Goal: Transaction & Acquisition: Purchase product/service

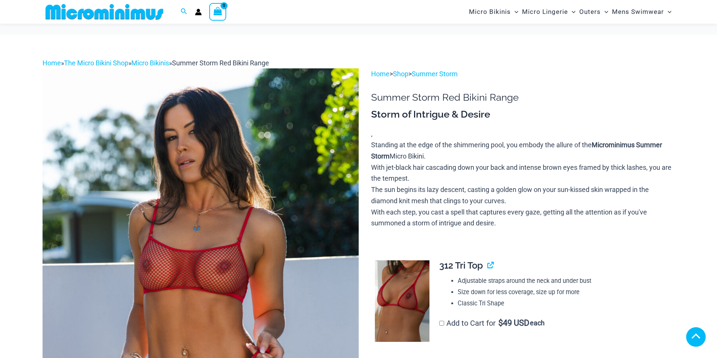
scroll to position [558, 0]
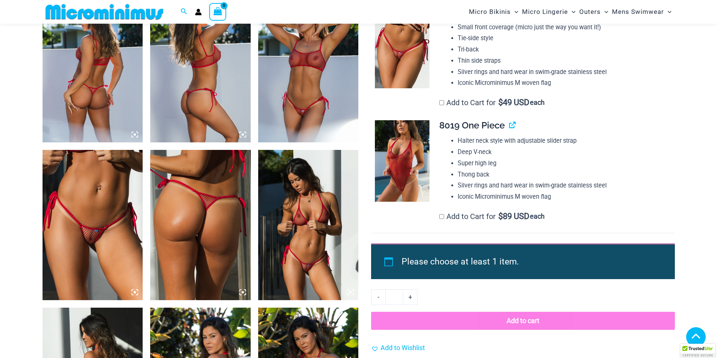
click at [88, 225] on img at bounding box center [93, 225] width 100 height 150
click at [136, 294] on icon at bounding box center [134, 292] width 7 height 7
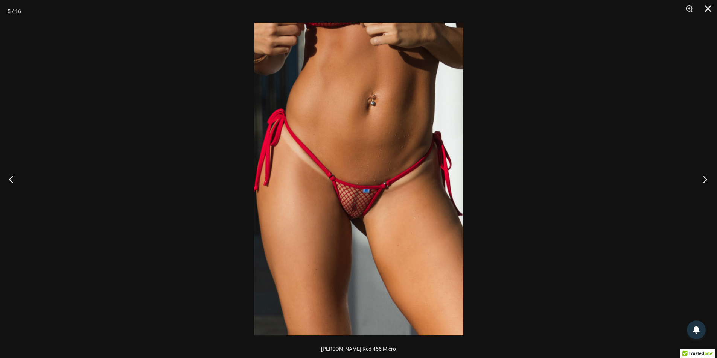
click at [705, 181] on button "Next" at bounding box center [702, 180] width 28 height 38
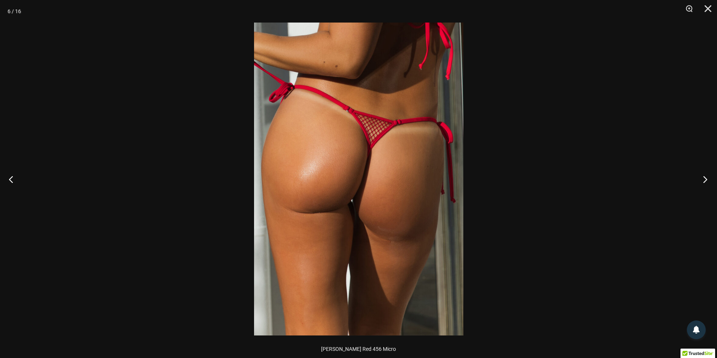
click at [705, 181] on button "Next" at bounding box center [702, 180] width 28 height 38
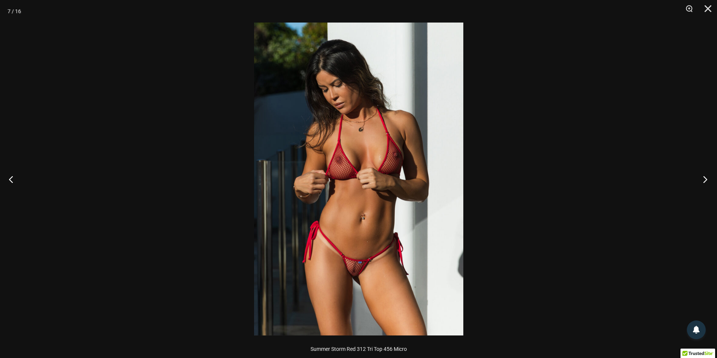
click at [705, 181] on button "Next" at bounding box center [702, 180] width 28 height 38
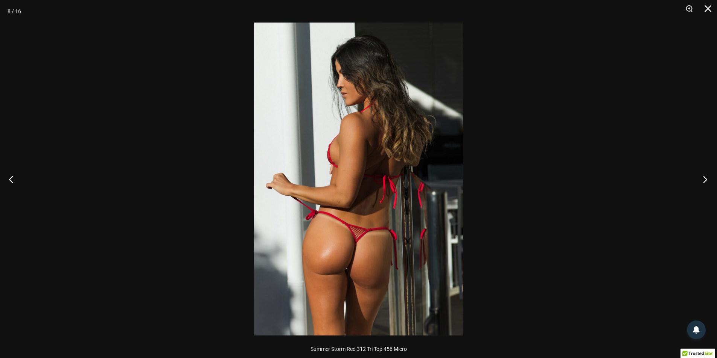
click at [705, 181] on button "Next" at bounding box center [702, 180] width 28 height 38
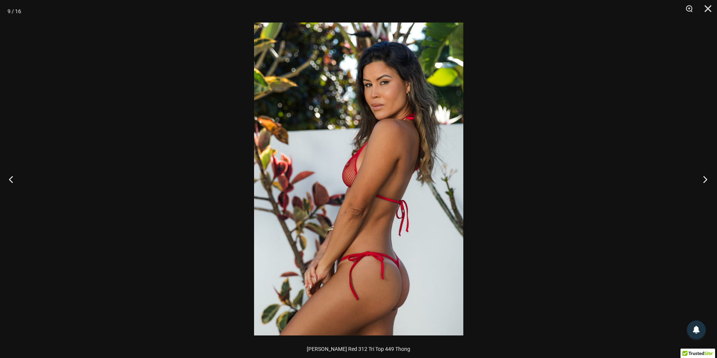
click at [705, 181] on button "Next" at bounding box center [702, 180] width 28 height 38
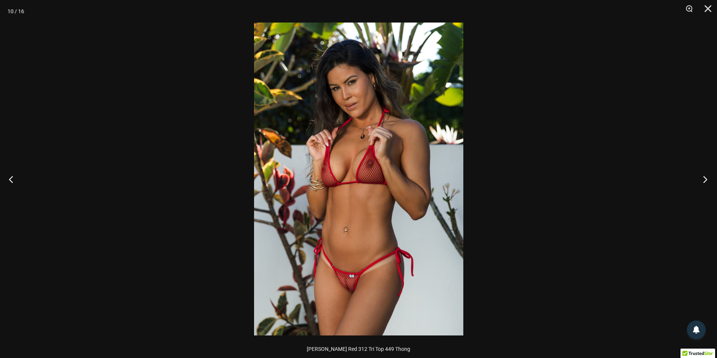
click at [705, 181] on button "Next" at bounding box center [702, 180] width 28 height 38
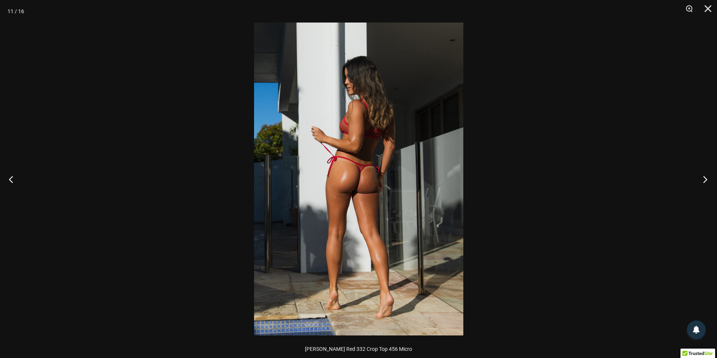
click at [705, 181] on button "Next" at bounding box center [702, 180] width 28 height 38
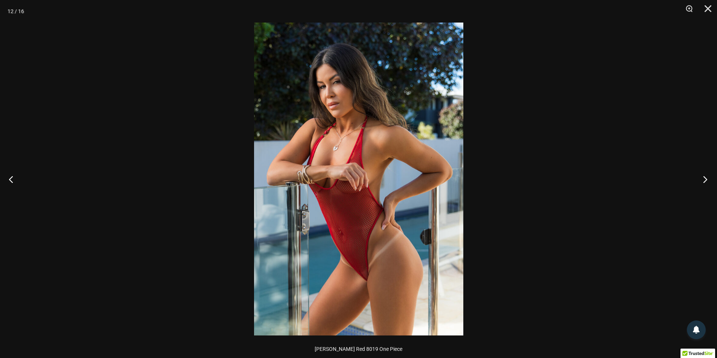
click at [705, 181] on button "Next" at bounding box center [702, 180] width 28 height 38
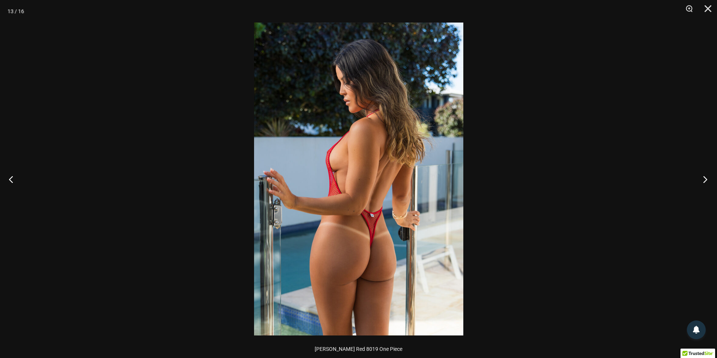
click at [705, 181] on button "Next" at bounding box center [702, 180] width 28 height 38
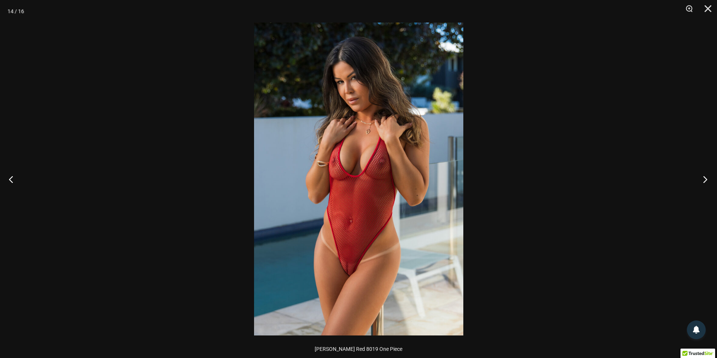
click at [705, 181] on button "Next" at bounding box center [702, 180] width 28 height 38
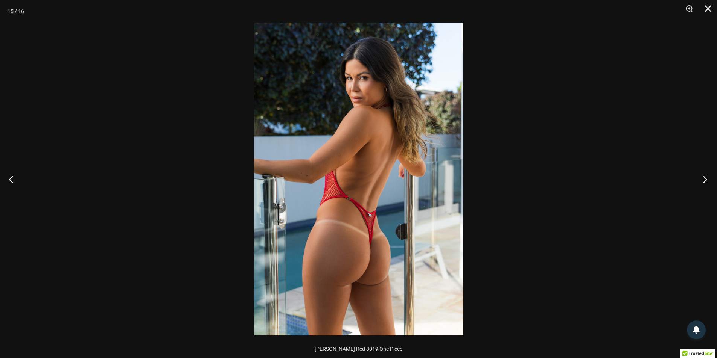
click at [705, 181] on button "Next" at bounding box center [702, 180] width 28 height 38
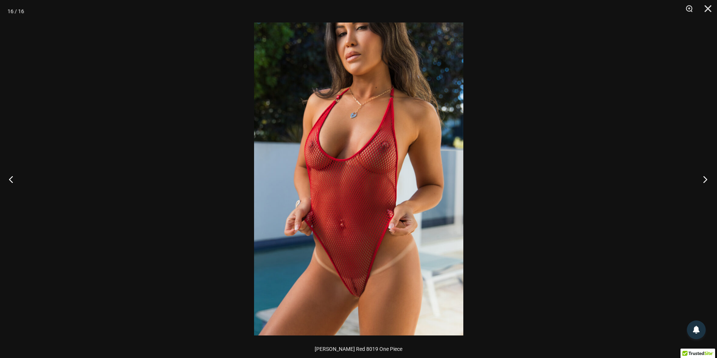
click at [705, 181] on button "Next" at bounding box center [702, 180] width 28 height 38
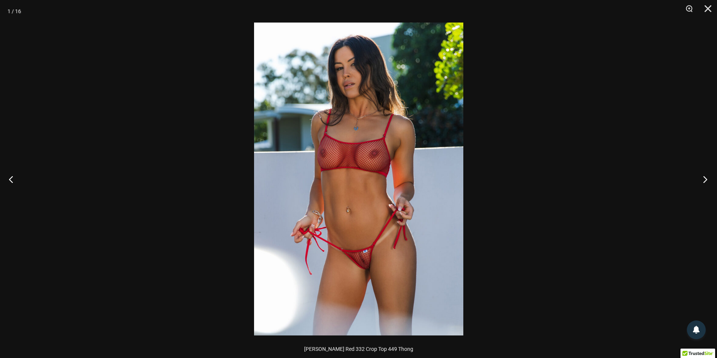
click at [705, 181] on button "Next" at bounding box center [702, 180] width 28 height 38
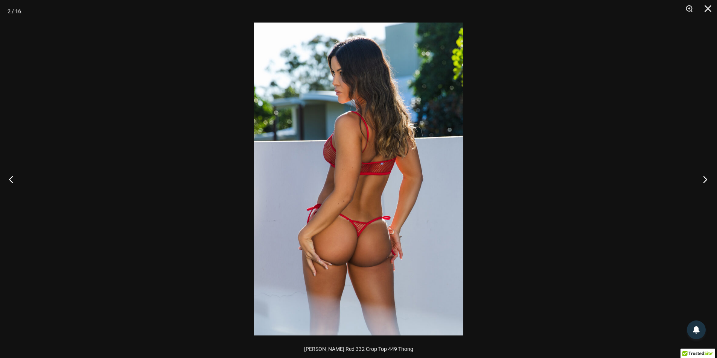
click at [705, 181] on button "Next" at bounding box center [702, 180] width 28 height 38
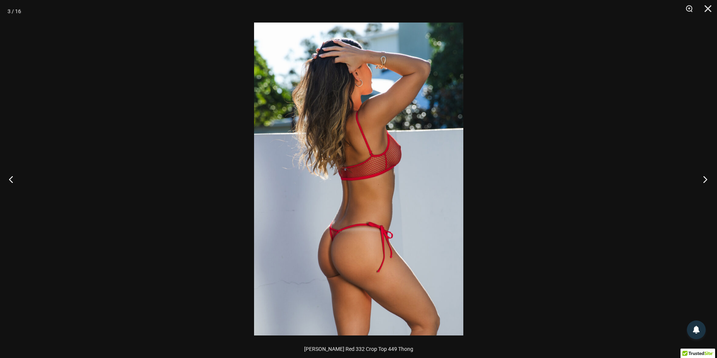
click at [705, 181] on button "Next" at bounding box center [702, 180] width 28 height 38
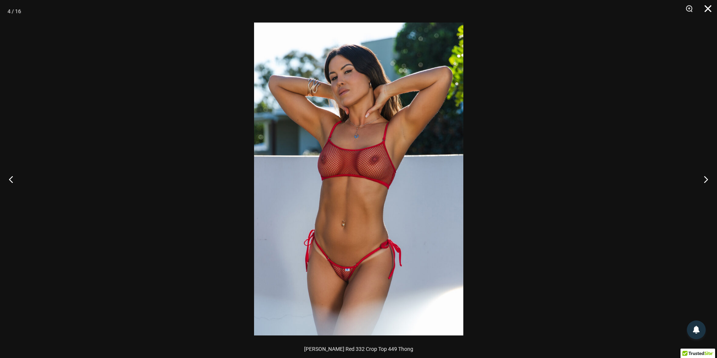
click at [708, 9] on button "Close" at bounding box center [704, 11] width 19 height 23
